Goal: Task Accomplishment & Management: Complete application form

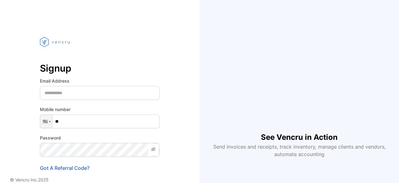
type input "****"
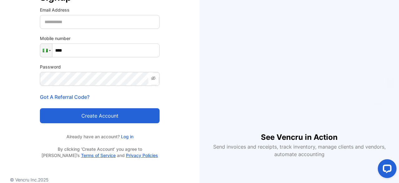
scroll to position [15, 0]
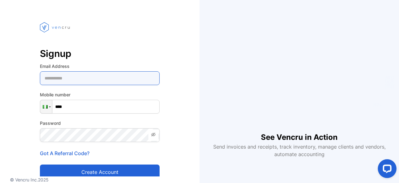
click at [90, 78] on Address-inputemail "email" at bounding box center [100, 78] width 120 height 14
type Address-inputemail "**********"
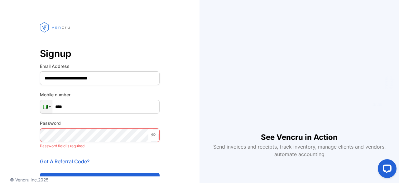
scroll to position [100, 0]
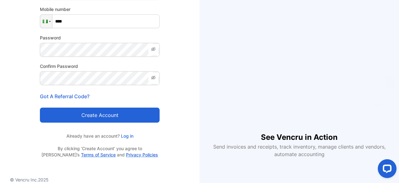
click at [94, 114] on button "Create account" at bounding box center [100, 114] width 120 height 15
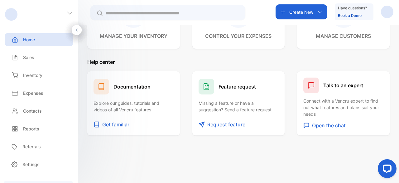
scroll to position [45, 0]
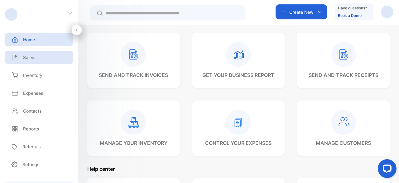
click at [36, 59] on div "Sales" at bounding box center [39, 57] width 68 height 13
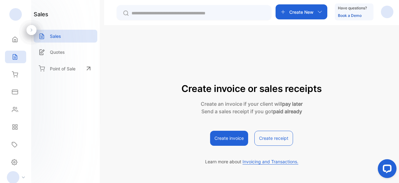
click at [234, 138] on button "Create invoice" at bounding box center [229, 137] width 38 height 15
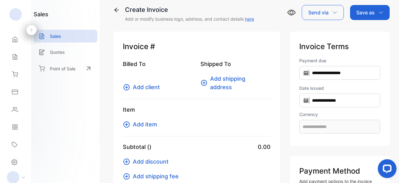
scroll to position [6, 0]
click at [129, 87] on icon at bounding box center [126, 87] width 7 height 7
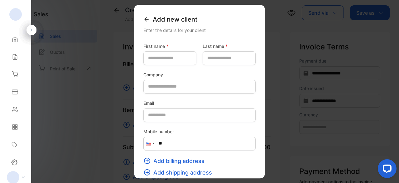
click at [144, 19] on icon at bounding box center [147, 19] width 6 height 6
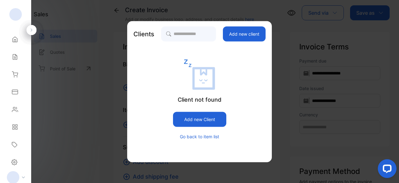
click at [185, 136] on button "Go back to item list" at bounding box center [199, 136] width 39 height 7
click at [197, 134] on button "Go back to item list" at bounding box center [199, 136] width 39 height 7
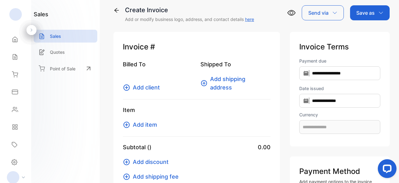
scroll to position [0, 0]
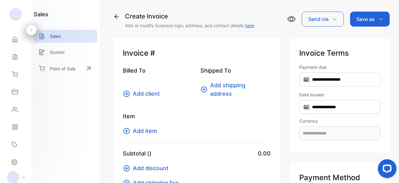
click at [251, 22] on p "Add or modify business logo, address, and contact details here" at bounding box center [189, 25] width 129 height 7
click at [251, 25] on link "here" at bounding box center [249, 25] width 9 height 5
click at [194, 149] on div "Invoice # Billed To Add client Shipped To Add shipping address Item Add item Su…" at bounding box center [197, 147] width 167 height 218
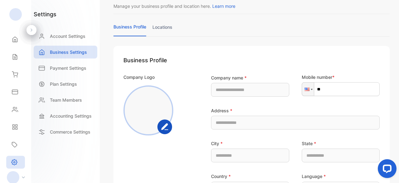
scroll to position [25, 0]
